Goal: Transaction & Acquisition: Register for event/course

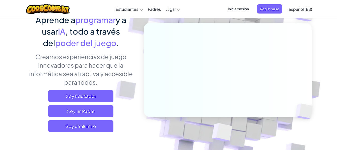
scroll to position [50, 0]
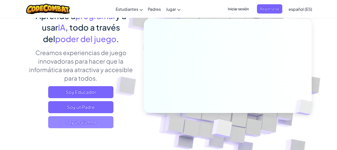
click at [88, 120] on span "Soy un alumno" at bounding box center [80, 122] width 65 height 12
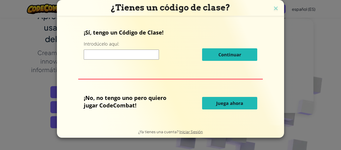
click at [271, 6] on h3 "¿Tienes un código de clase?" at bounding box center [171, 8] width 220 height 10
click at [278, 8] on img at bounding box center [276, 9] width 7 height 8
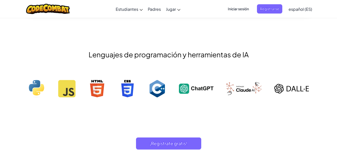
scroll to position [476, 0]
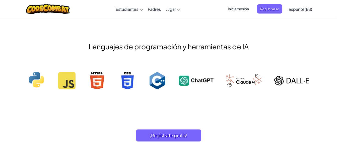
drag, startPoint x: 159, startPoint y: 80, endPoint x: 162, endPoint y: 82, distance: 3.6
click at [162, 82] on img at bounding box center [156, 81] width 17 height 18
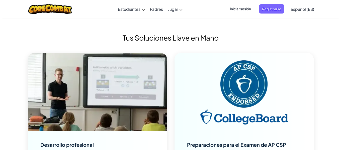
scroll to position [1530, 0]
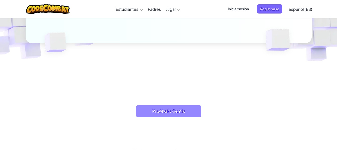
click at [173, 113] on span "Pruébalo Gratis" at bounding box center [168, 111] width 65 height 12
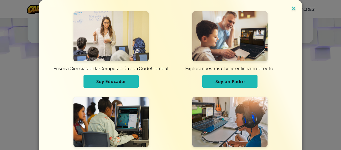
click at [291, 6] on img at bounding box center [293, 9] width 7 height 8
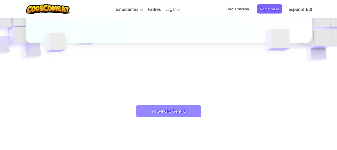
click at [189, 109] on span "Pruébalo Gratis" at bounding box center [168, 111] width 65 height 12
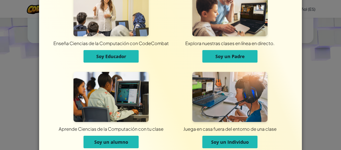
scroll to position [48, 0]
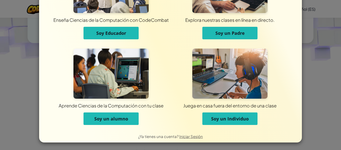
click at [240, 119] on span "Soy un Individuo" at bounding box center [230, 119] width 38 height 6
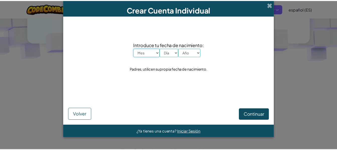
scroll to position [0, 0]
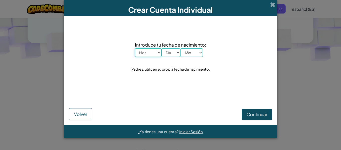
click at [154, 53] on select "Mes Enero Febrero Órdenes de marcha [PERSON_NAME] [PERSON_NAME] Octubre Noviemb…" at bounding box center [148, 52] width 27 height 9
select select "10"
click at [135, 48] on select "Mes Enero Febrero Órdenes de marcha [PERSON_NAME] [PERSON_NAME] Octubre Noviemb…" at bounding box center [148, 52] width 27 height 9
click at [169, 55] on select "Día 1 2 3 4 5 6 7 8 9 10 11 12 13 14 15 16 17 18 19 20 21 22 23 24 25 26 27 28 …" at bounding box center [170, 52] width 19 height 9
select select "18"
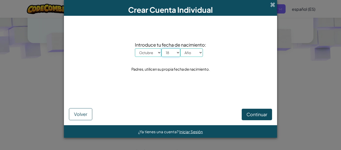
click at [161, 48] on select "Día 1 2 3 4 5 6 7 8 9 10 11 12 13 14 15 16 17 18 19 20 21 22 23 24 25 26 27 28 …" at bounding box center [170, 52] width 19 height 9
click at [193, 51] on select "Año 2025 2024 2023 2022 2021 2020 2019 2018 2017 2016 2015 2014 2013 2012 2011 …" at bounding box center [191, 52] width 23 height 9
select select "1998"
click at [180, 48] on select "Año 2025 2024 2023 2022 2021 2020 2019 2018 2017 2016 2015 2014 2013 2012 2011 …" at bounding box center [191, 52] width 23 height 9
click at [269, 115] on button "Continuar" at bounding box center [257, 115] width 30 height 12
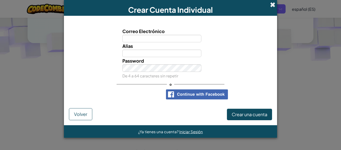
click at [272, 5] on span at bounding box center [272, 4] width 5 height 5
